Goal: Transaction & Acquisition: Purchase product/service

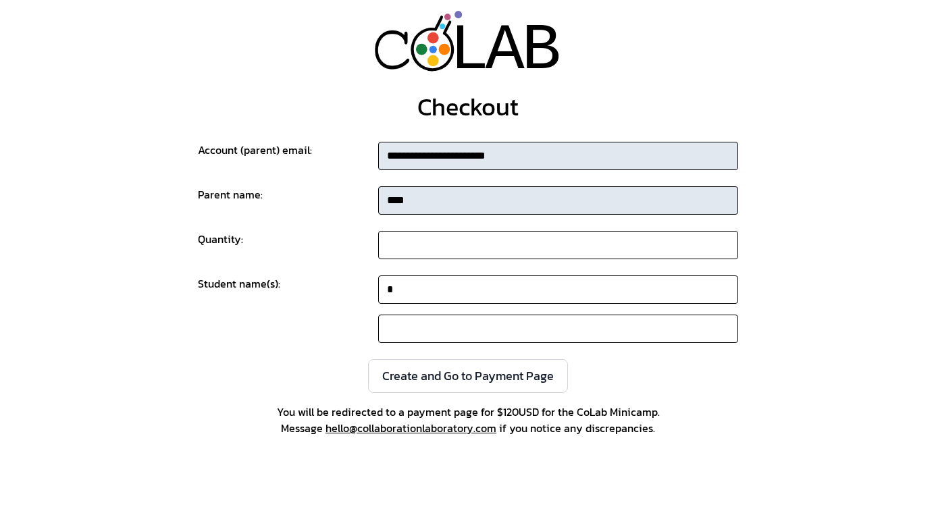
type input "*"
click at [407, 318] on input at bounding box center [558, 329] width 360 height 28
type input "*"
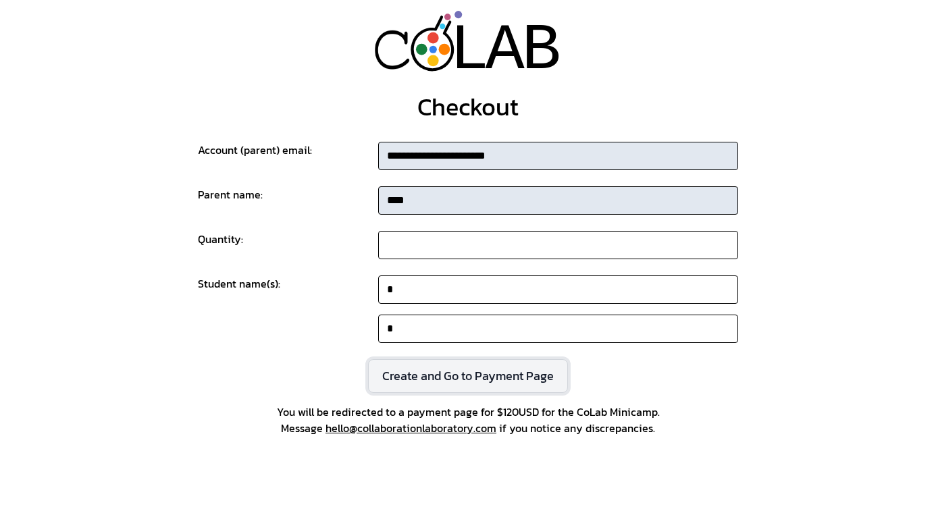
click at [419, 374] on button "Create and Go to Payment Page" at bounding box center [468, 376] width 200 height 34
